Goal: Task Accomplishment & Management: Use online tool/utility

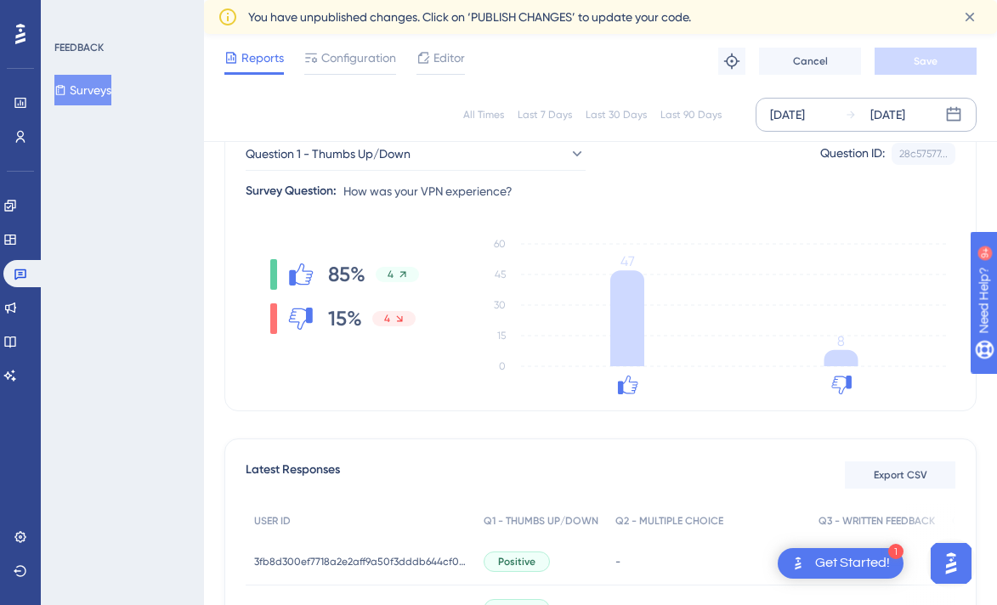
click at [906, 117] on div "[DATE]" at bounding box center [888, 115] width 35 height 20
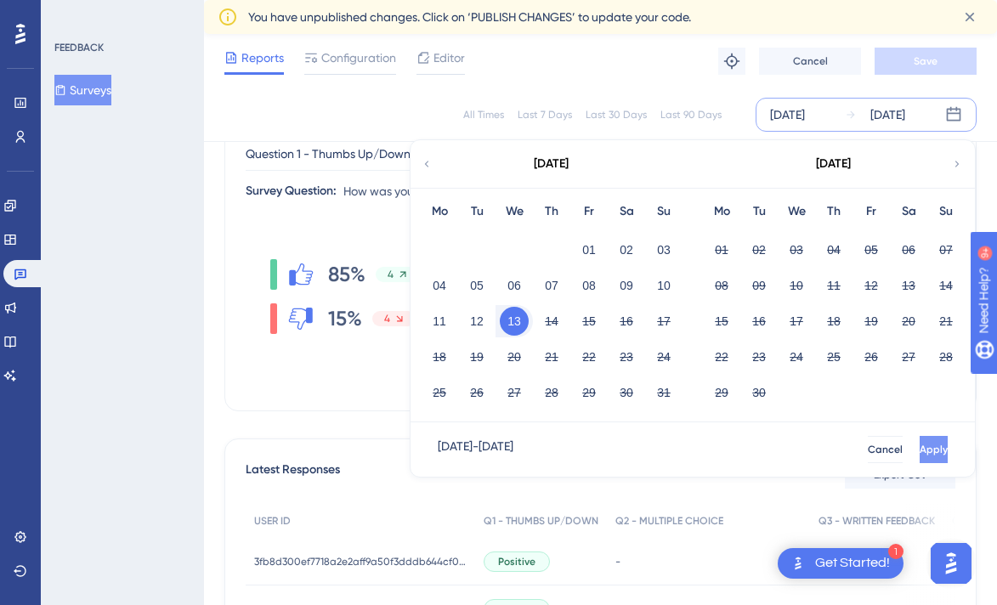
click at [920, 443] on span "Apply" at bounding box center [934, 450] width 28 height 14
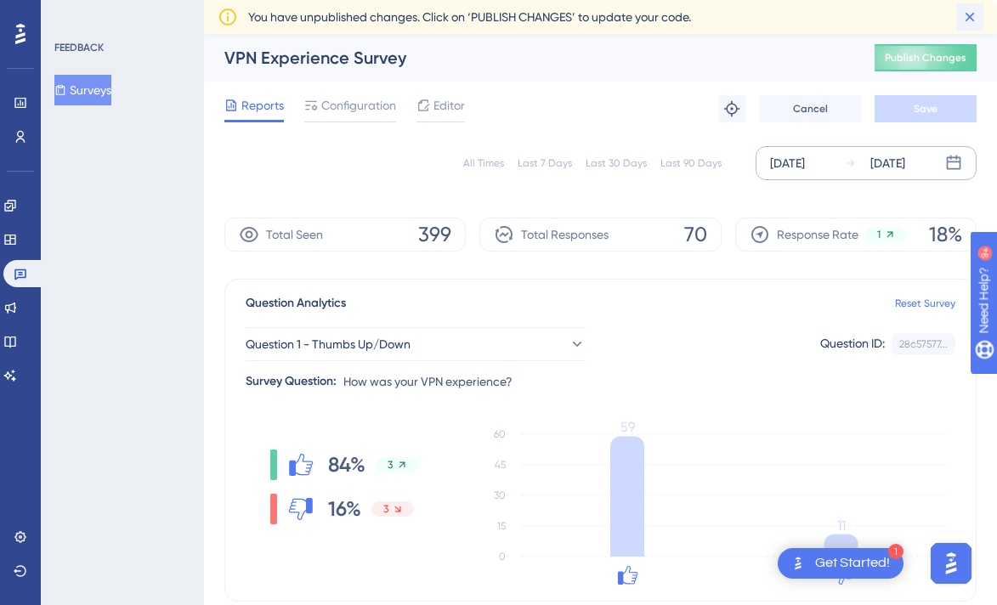
click at [966, 18] on icon at bounding box center [970, 17] width 17 height 17
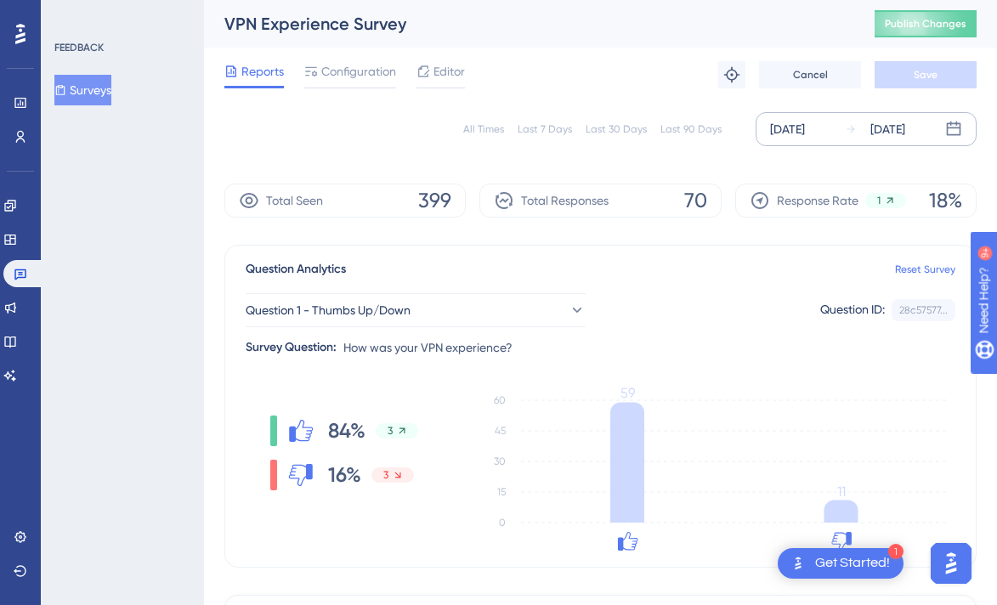
click at [838, 128] on div "[DATE] [DATE]" at bounding box center [866, 129] width 221 height 34
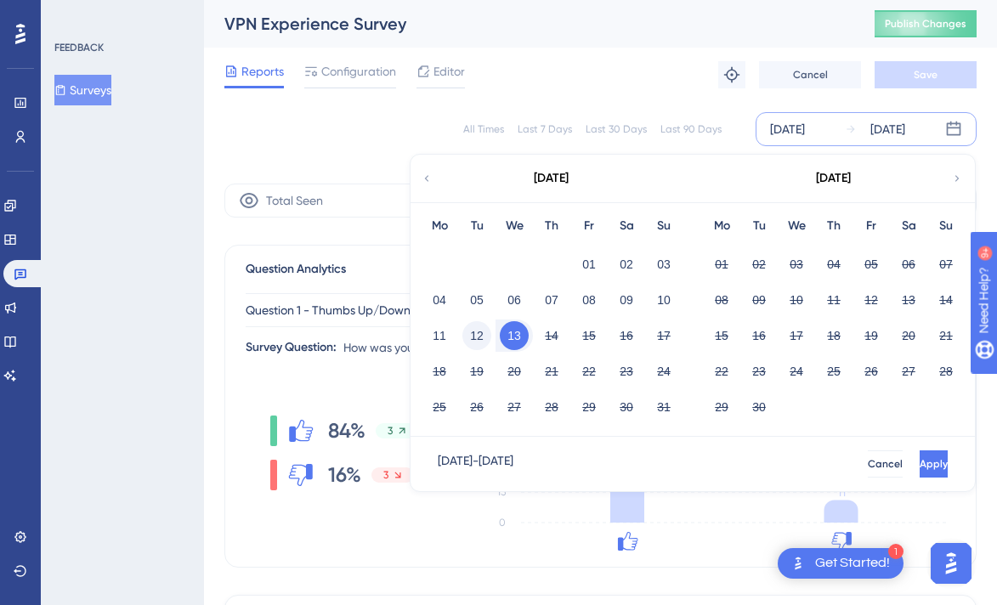
click at [483, 332] on button "12" at bounding box center [477, 335] width 29 height 29
click at [939, 464] on button "Apply" at bounding box center [932, 464] width 31 height 27
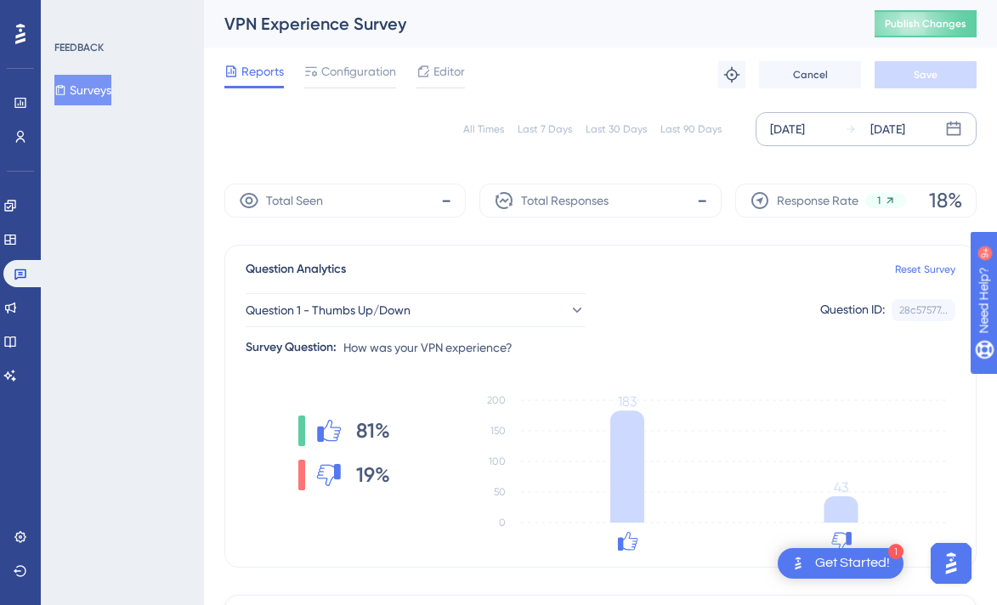
click at [889, 124] on div "[DATE]" at bounding box center [888, 129] width 35 height 20
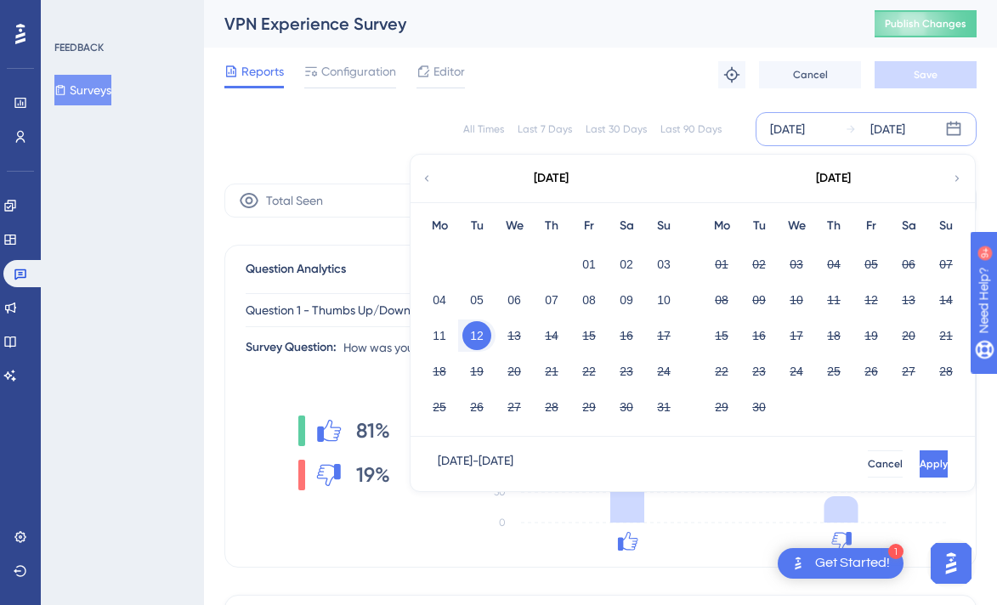
click at [475, 338] on button "12" at bounding box center [477, 335] width 29 height 29
click at [520, 337] on button "13" at bounding box center [514, 335] width 29 height 29
click at [920, 465] on button "Apply" at bounding box center [934, 464] width 28 height 27
